Goal: Transaction & Acquisition: Purchase product/service

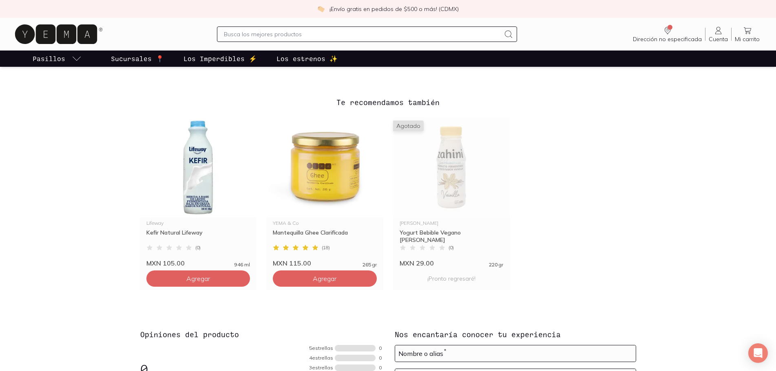
scroll to position [571, 0]
click at [127, 62] on p "Sucursales 📍" at bounding box center [137, 59] width 53 height 10
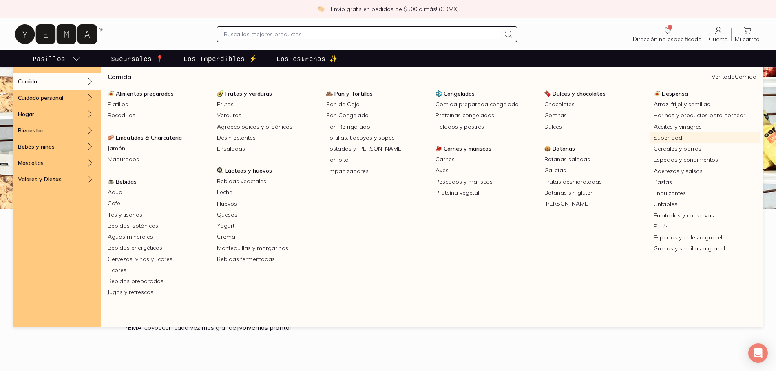
click at [666, 139] on link "Superfood" at bounding box center [704, 137] width 109 height 11
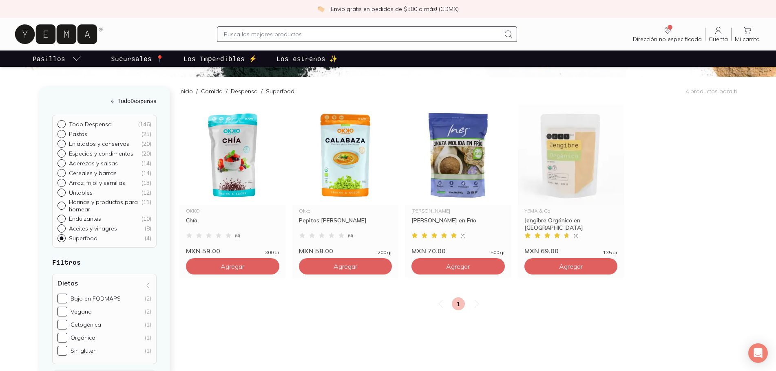
scroll to position [41, 0]
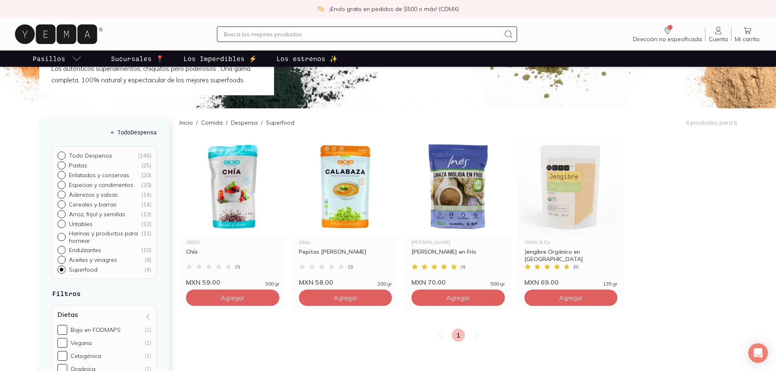
click at [64, 154] on div at bounding box center [62, 156] width 11 height 8
click at [64, 154] on input "Todo Despensa ( 146 )" at bounding box center [60, 155] width 7 height 7
radio input "true"
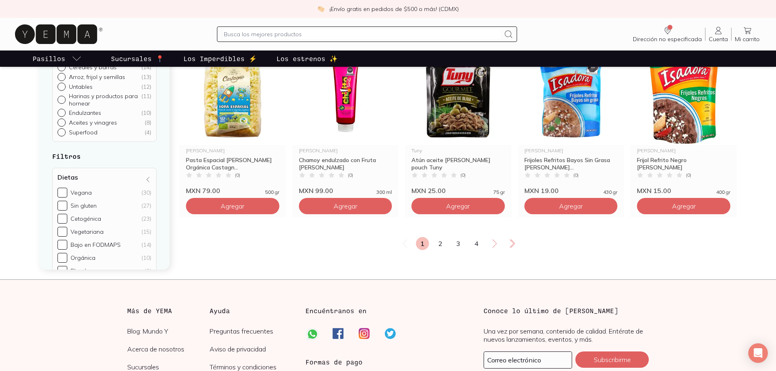
scroll to position [1467, 0]
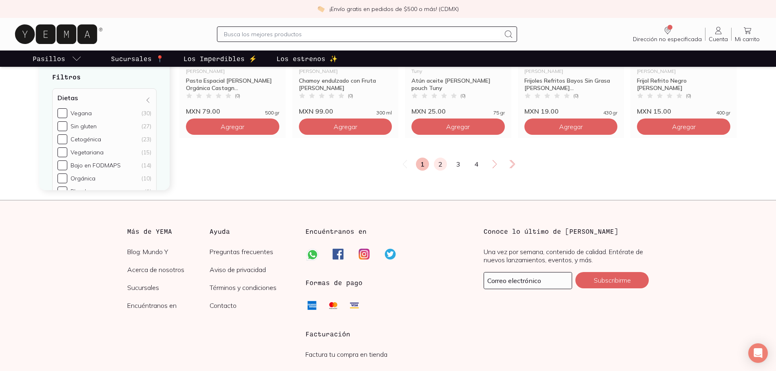
click at [438, 171] on link "2" at bounding box center [440, 164] width 13 height 13
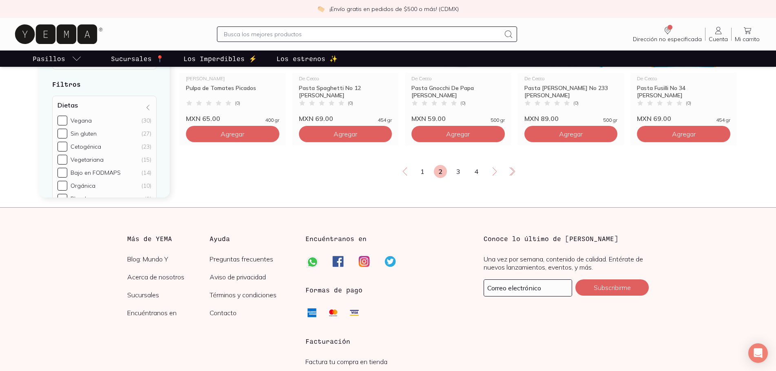
scroll to position [1371, 0]
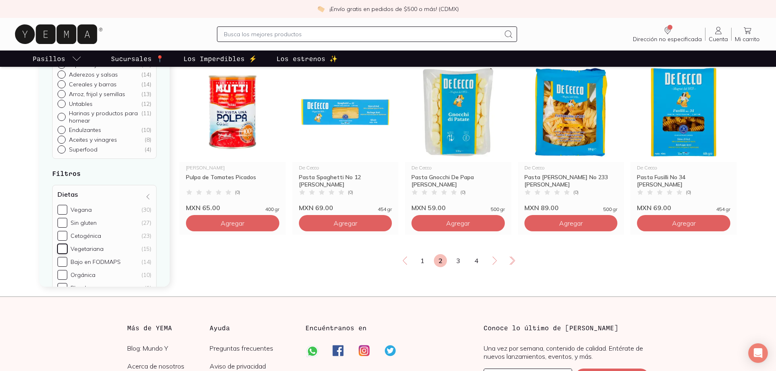
click at [65, 254] on input "Vegetariana (15)" at bounding box center [62, 249] width 10 height 10
checkbox input "true"
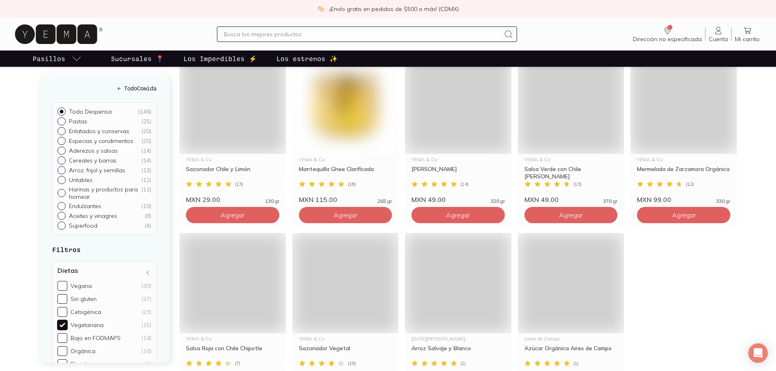
scroll to position [99, 0]
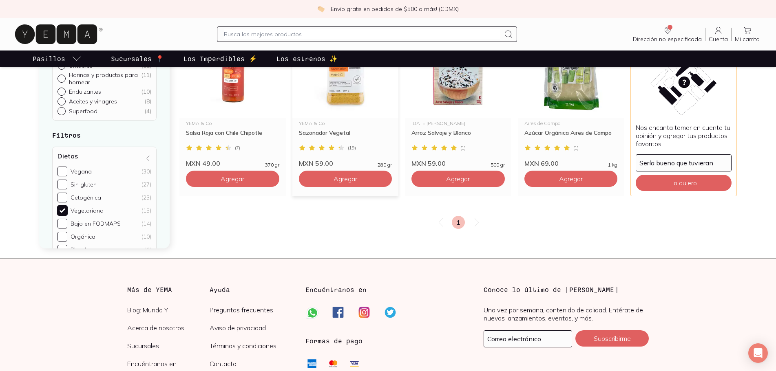
scroll to position [589, 0]
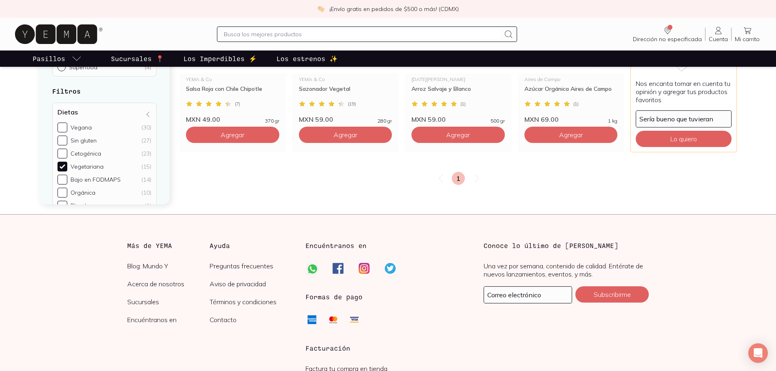
click at [273, 37] on input "text" at bounding box center [362, 34] width 276 height 10
type input "totopos"
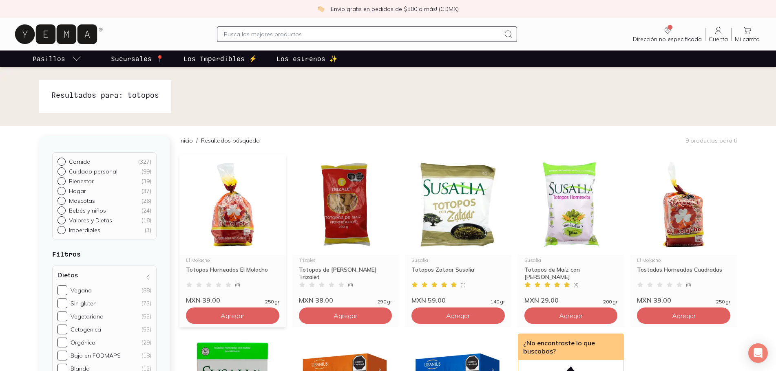
click at [238, 212] on img at bounding box center [232, 204] width 106 height 100
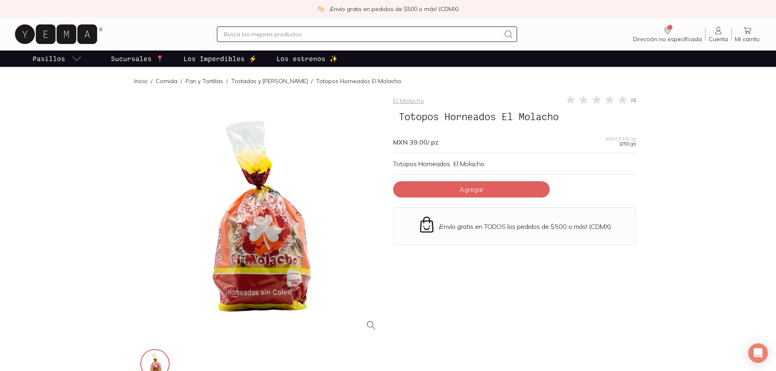
click at [244, 243] on div at bounding box center [261, 216] width 243 height 243
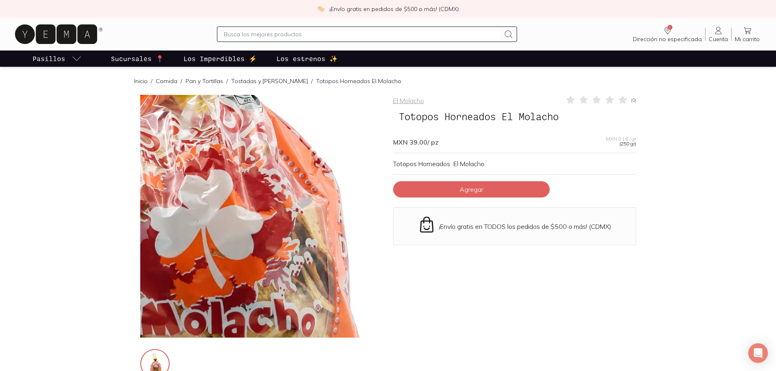
click at [289, 234] on img at bounding box center [196, 173] width 815 height 815
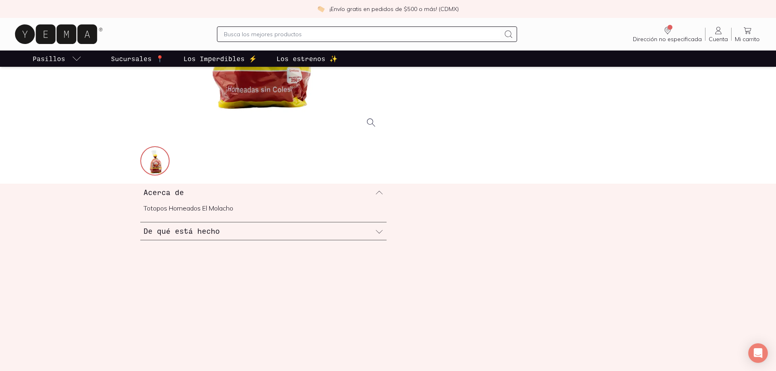
scroll to position [204, 0]
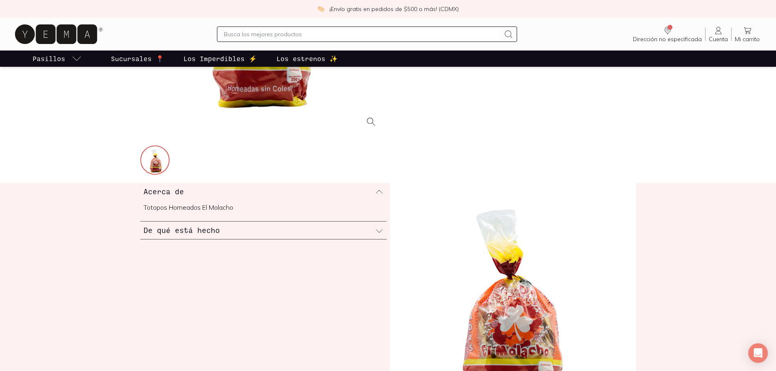
click at [255, 235] on div "De qué está hecho" at bounding box center [263, 231] width 246 height 18
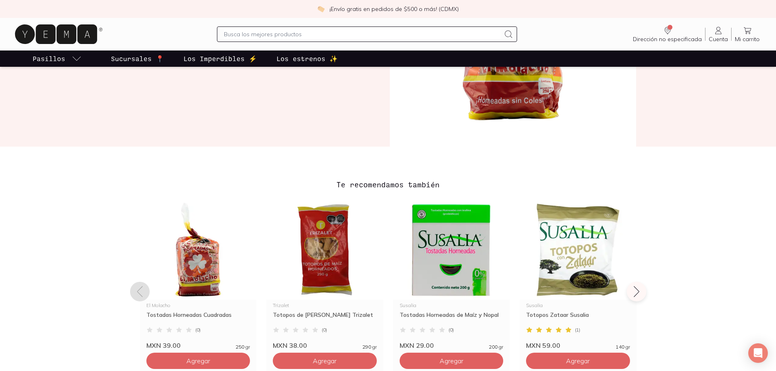
scroll to position [489, 0]
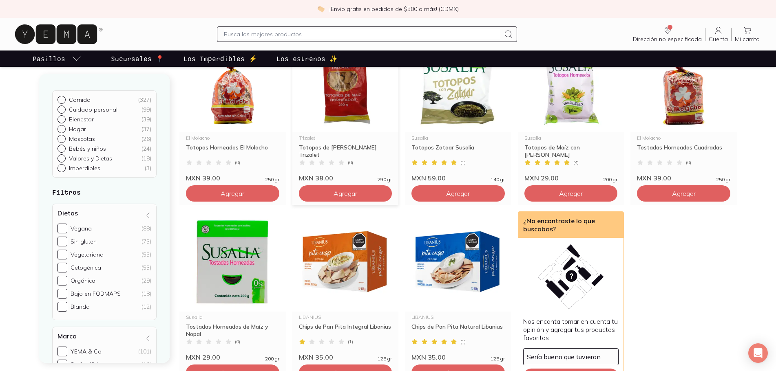
scroll to position [245, 0]
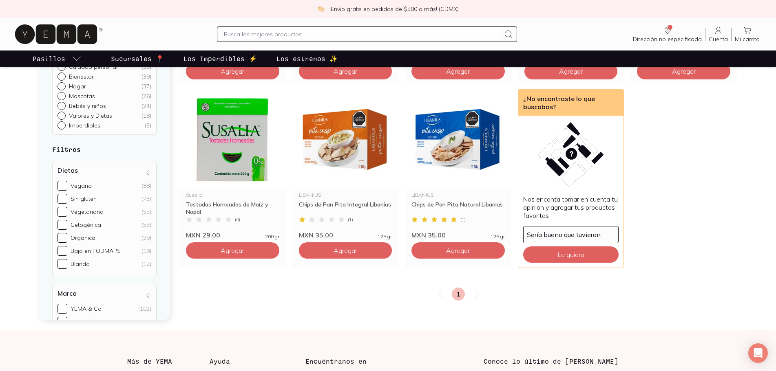
click at [94, 201] on div "Sin gluten" at bounding box center [84, 198] width 26 height 7
click at [67, 201] on input "Sin gluten (73)" at bounding box center [62, 199] width 10 height 10
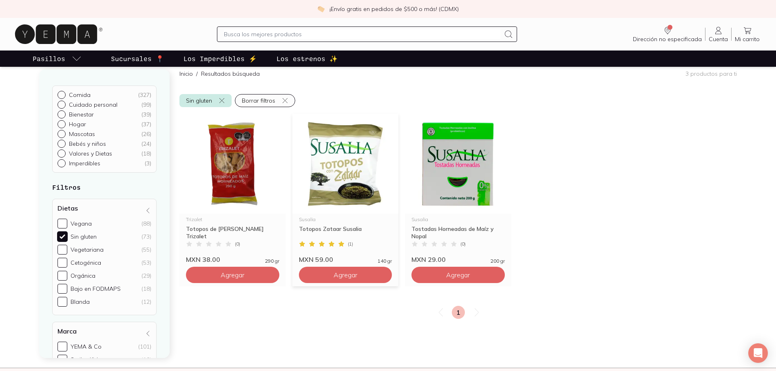
scroll to position [65, 0]
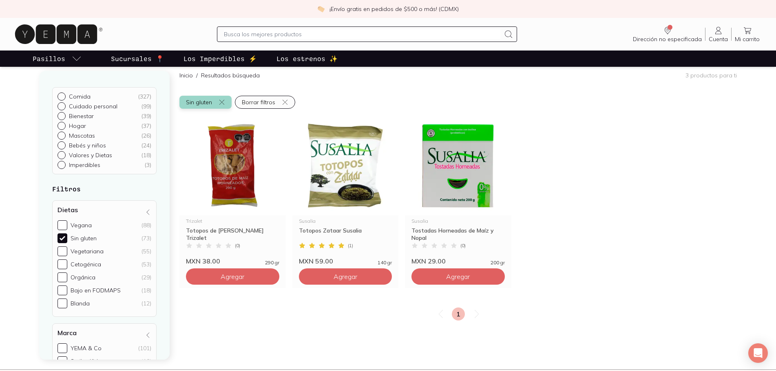
click at [221, 101] on icon "button" at bounding box center [221, 102] width 7 height 7
checkbox input "false"
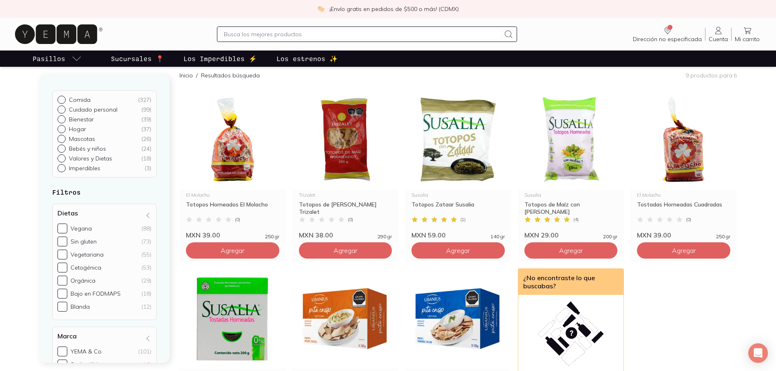
click at [106, 283] on span "Orgánica (29)" at bounding box center [111, 280] width 81 height 7
click at [67, 283] on input "Orgánica (29)" at bounding box center [62, 281] width 10 height 10
checkbox input "true"
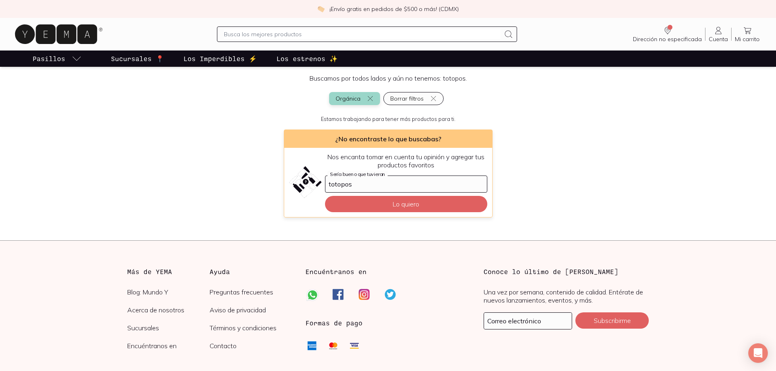
click at [371, 96] on icon "button" at bounding box center [370, 98] width 7 height 7
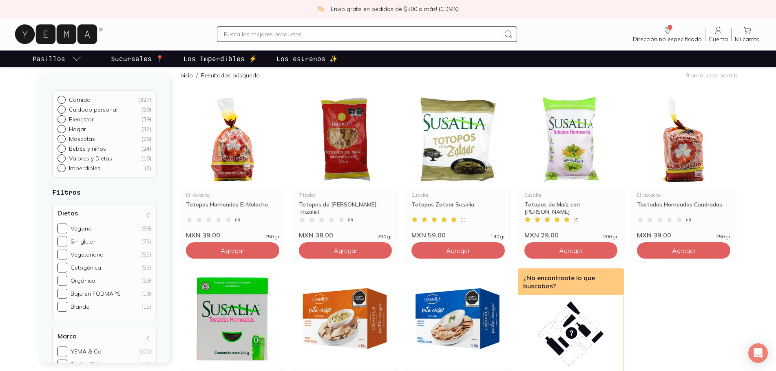
click at [91, 293] on div "Bajo en FODMAPS" at bounding box center [96, 293] width 50 height 7
click at [67, 293] on input "Bajo en FODMAPS (18)" at bounding box center [62, 294] width 10 height 10
checkbox input "true"
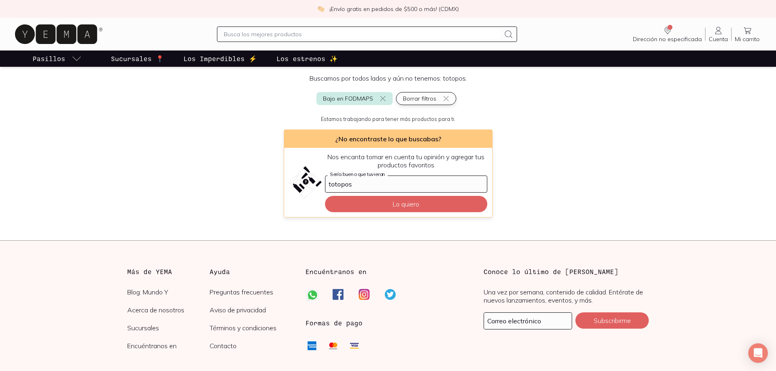
click at [445, 97] on icon "button" at bounding box center [446, 98] width 7 height 7
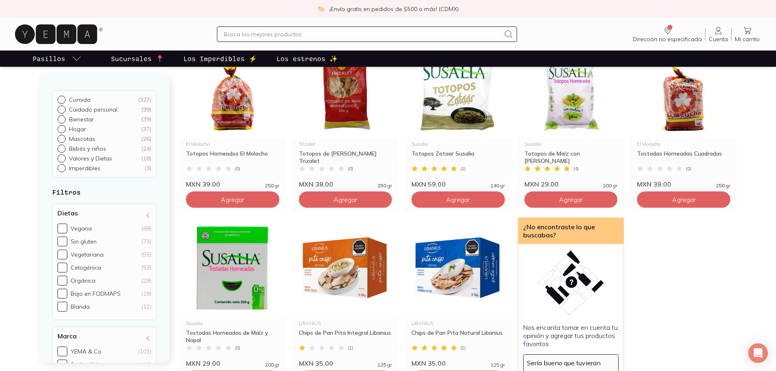
scroll to position [122, 0]
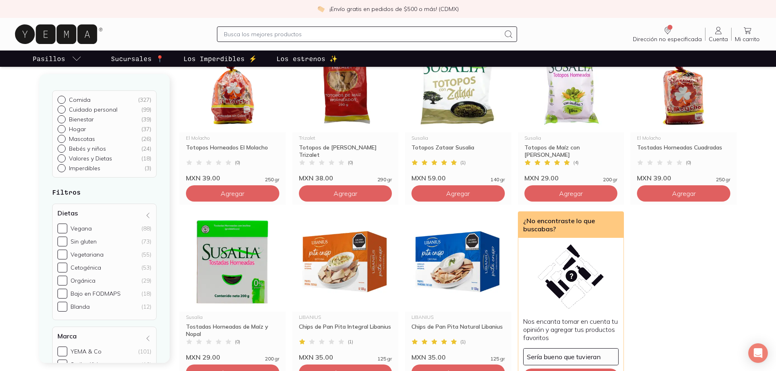
click at [76, 100] on p "Comida" at bounding box center [80, 99] width 22 height 7
click at [64, 100] on input "Comida ( 327 )" at bounding box center [60, 99] width 7 height 7
radio input "true"
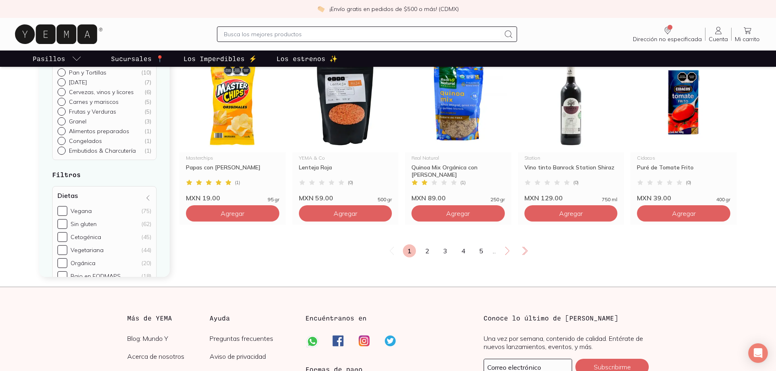
scroll to position [1386, 0]
